Goal: Task Accomplishment & Management: Complete application form

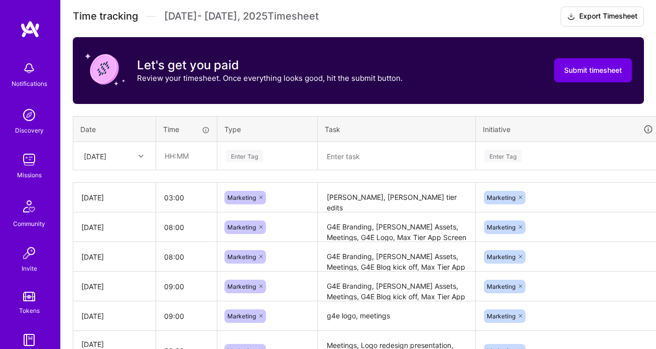
scroll to position [284, 0]
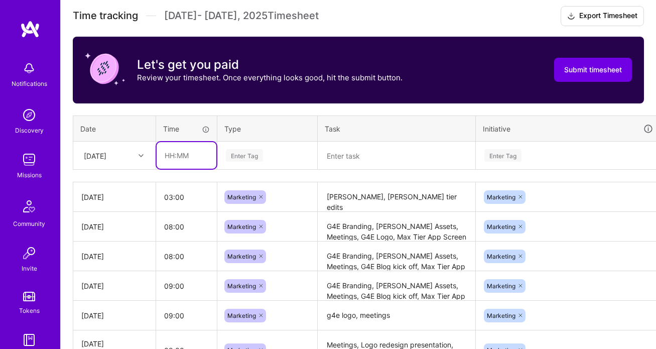
click at [188, 156] on input "text" at bounding box center [186, 155] width 60 height 27
type input "08:00"
click at [232, 157] on div "Enter Tag" at bounding box center [244, 155] width 37 height 16
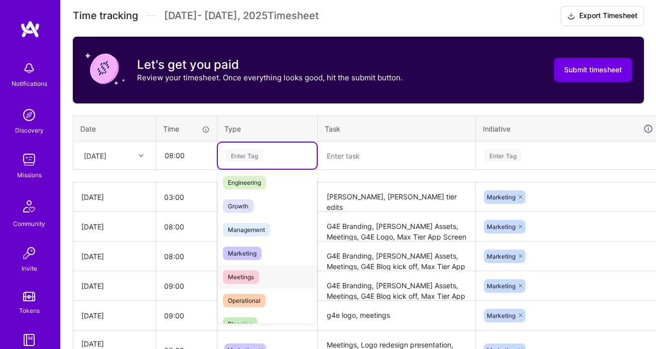
scroll to position [81, 0]
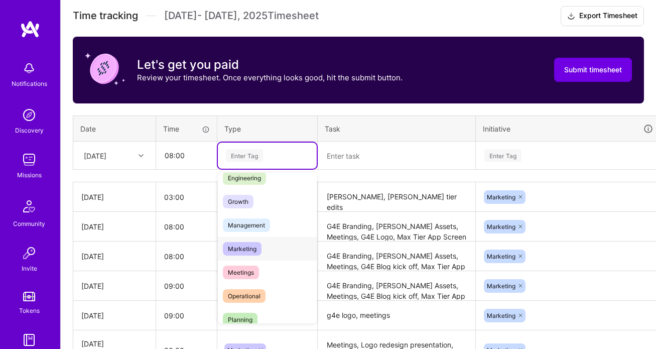
click at [248, 251] on span "Marketing" at bounding box center [242, 249] width 39 height 14
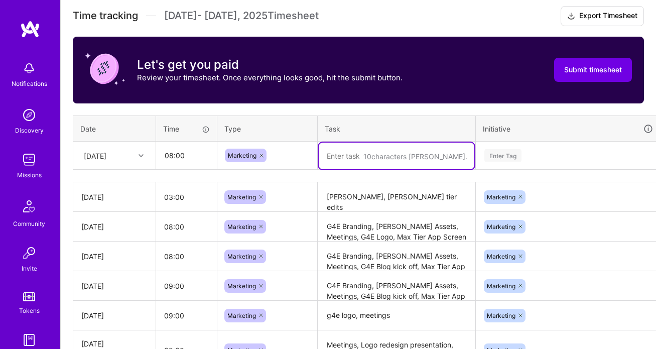
click at [348, 161] on textarea at bounding box center [396, 155] width 155 height 27
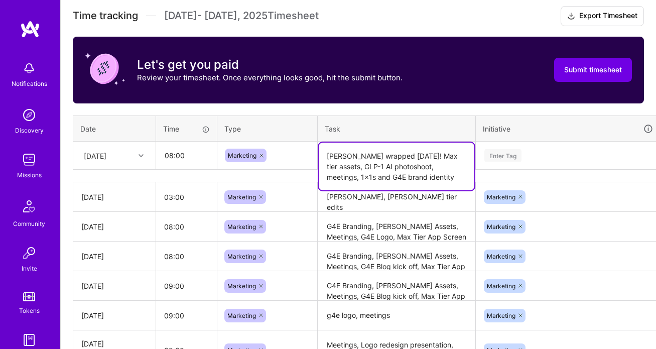
type textarea "[PERSON_NAME] wrapped [DATE]! Max tier assets, GLP-1 AI photoshoot, meetings, 1…"
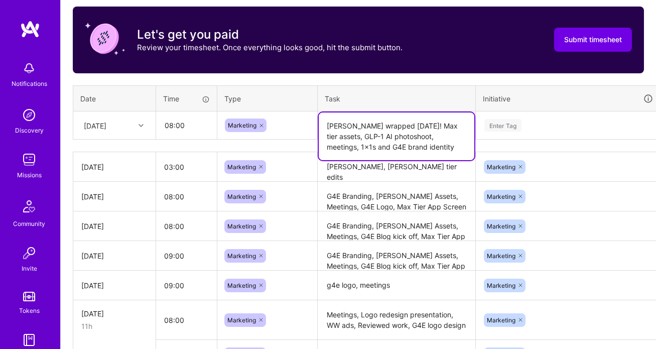
click at [522, 138] on div "Enter Tag" at bounding box center [568, 125] width 184 height 26
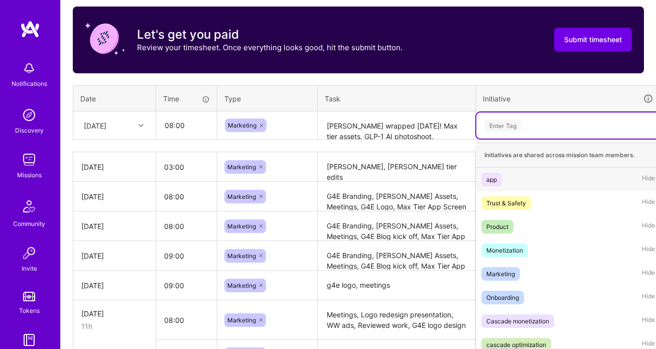
scroll to position [318, 0]
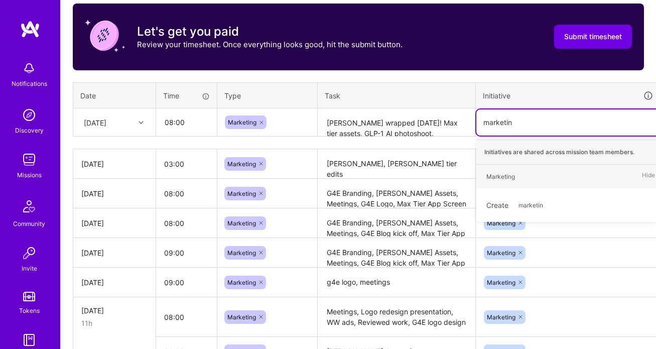
type input "marketing"
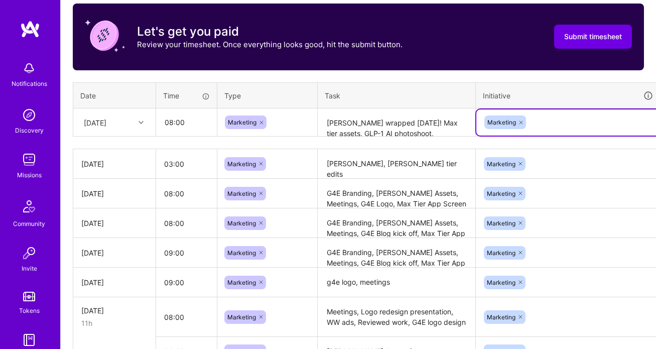
scroll to position [318, 39]
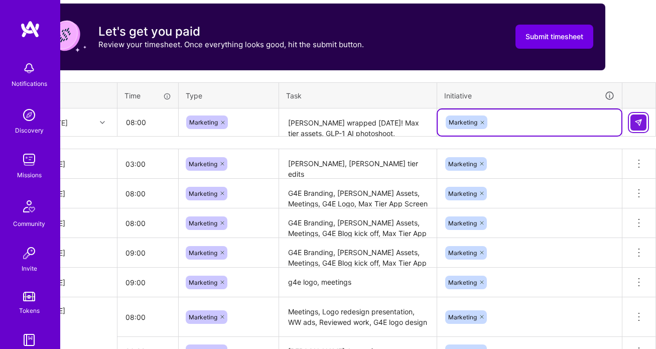
click at [642, 121] on button at bounding box center [638, 122] width 16 height 16
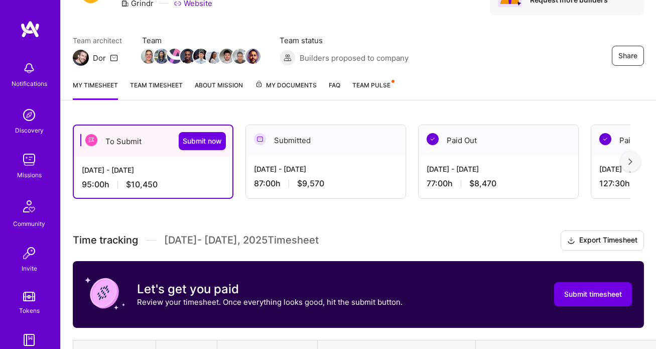
scroll to position [0, 0]
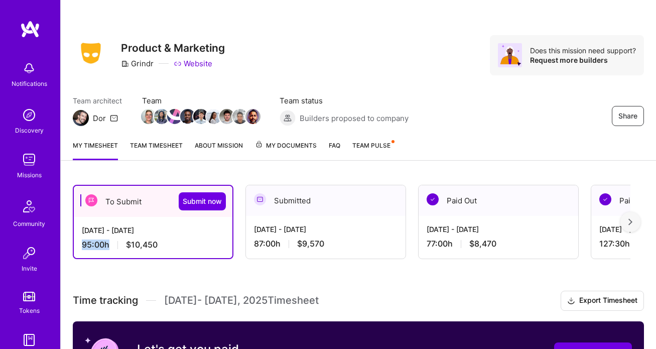
drag, startPoint x: 109, startPoint y: 245, endPoint x: 83, endPoint y: 245, distance: 26.6
click at [83, 245] on div "95:00 h $10,450" at bounding box center [153, 244] width 142 height 11
click at [194, 199] on span "Submit now" at bounding box center [202, 201] width 39 height 10
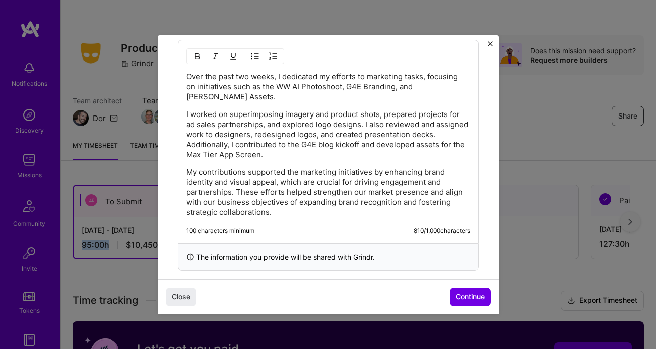
scroll to position [343, 0]
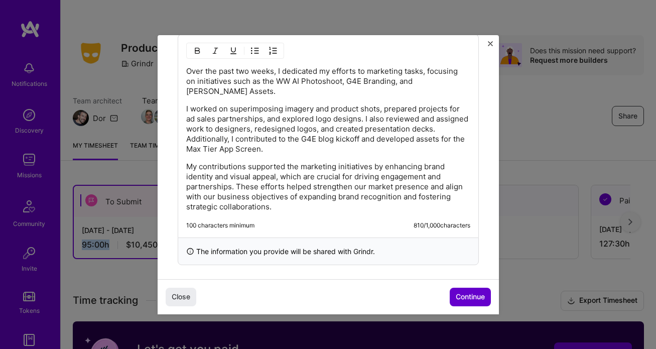
click at [469, 299] on span "Continue" at bounding box center [469, 296] width 29 height 10
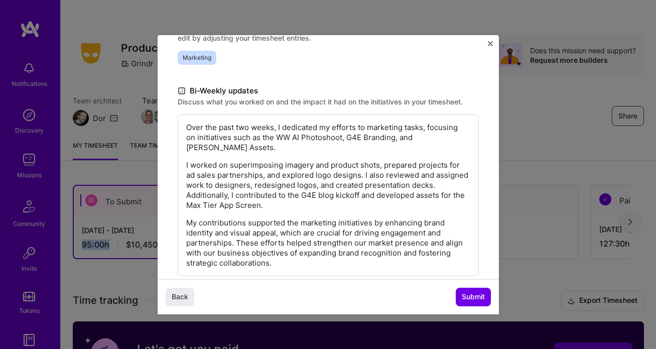
scroll to position [214, 0]
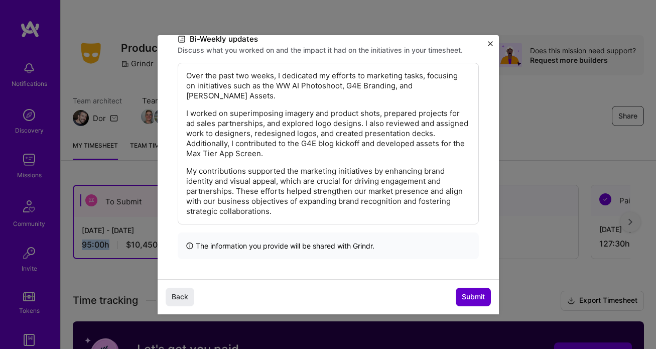
click at [473, 290] on button "Submit" at bounding box center [472, 296] width 35 height 18
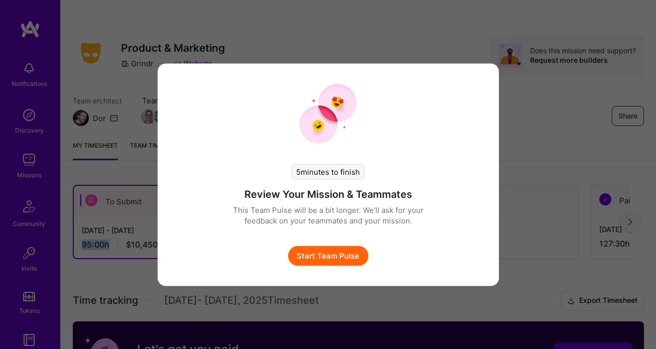
click at [367, 254] on button "Start Team Pulse" at bounding box center [328, 255] width 80 height 20
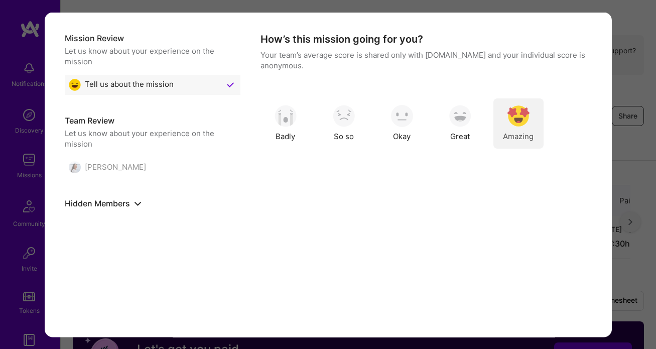
click at [518, 107] on img "modal" at bounding box center [518, 116] width 22 height 22
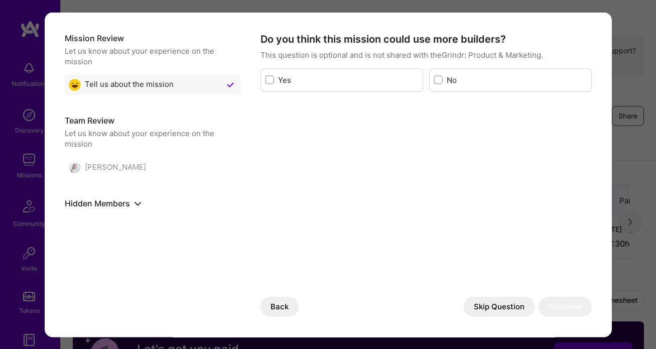
click at [289, 84] on label "Yes" at bounding box center [348, 79] width 140 height 11
click at [274, 84] on input "modal" at bounding box center [270, 80] width 7 height 7
click at [289, 84] on label "Yes" at bounding box center [348, 79] width 140 height 11
click at [275, 84] on input "modal" at bounding box center [270, 80] width 9 height 9
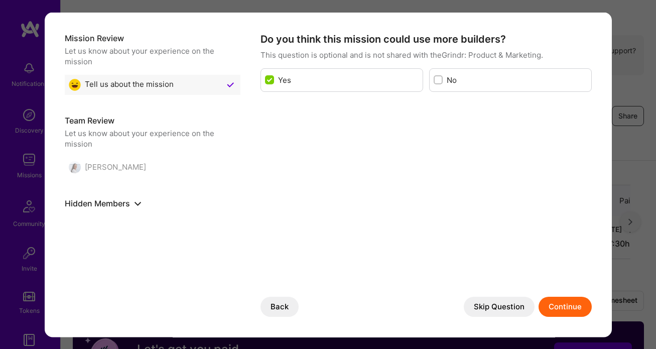
checkbox input "false"
click at [512, 300] on button "Skip Question" at bounding box center [498, 306] width 71 height 20
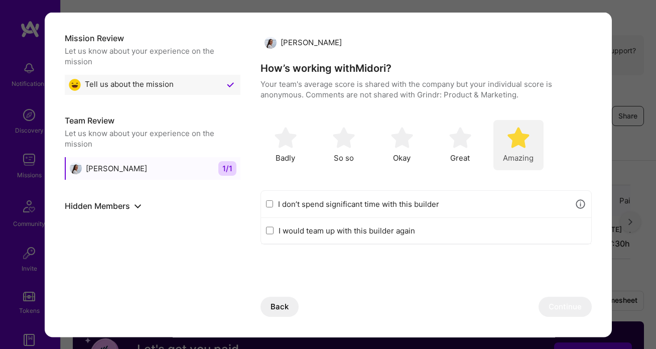
click at [526, 144] on img "modal" at bounding box center [518, 137] width 22 height 22
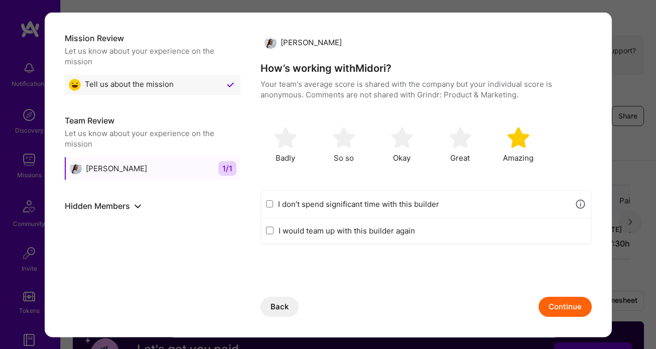
click at [399, 231] on label "I would team up with this builder again" at bounding box center [431, 230] width 307 height 11
click at [273, 231] on input "I would team up with this builder again" at bounding box center [270, 230] width 8 height 8
checkbox input "true"
click at [578, 309] on button "Continue" at bounding box center [564, 306] width 53 height 20
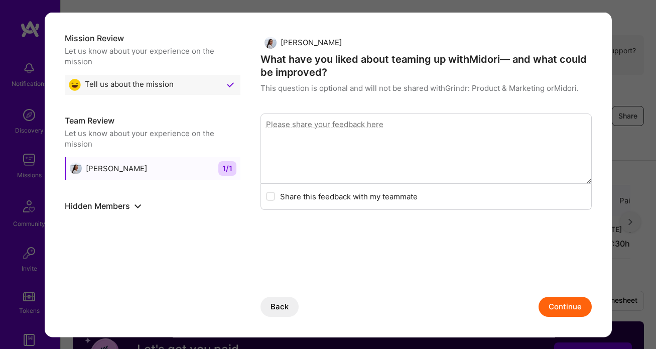
click at [344, 150] on textarea "modal" at bounding box center [425, 148] width 331 height 70
click at [558, 298] on button "Continue" at bounding box center [564, 306] width 53 height 20
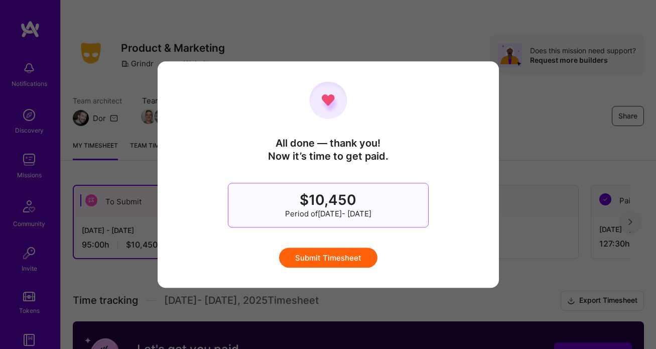
click at [361, 260] on button "Submit Timesheet" at bounding box center [328, 257] width 98 height 20
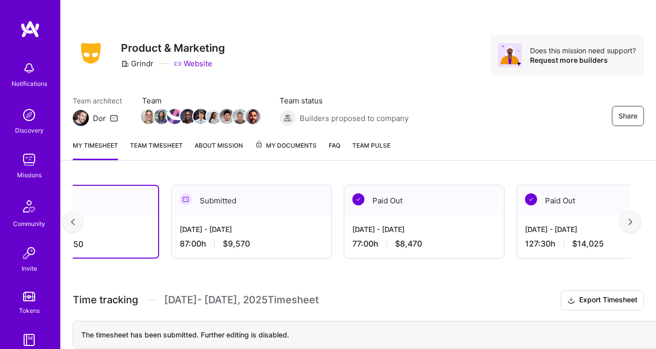
scroll to position [0, 0]
